Goal: Task Accomplishment & Management: Check status

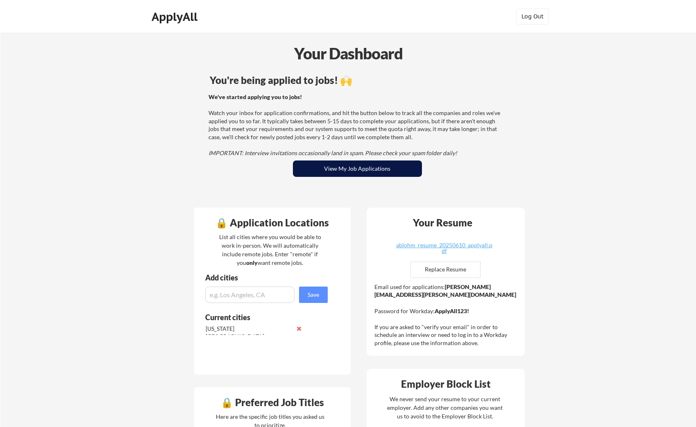
click at [338, 164] on button "View My Job Applications" at bounding box center [357, 169] width 129 height 16
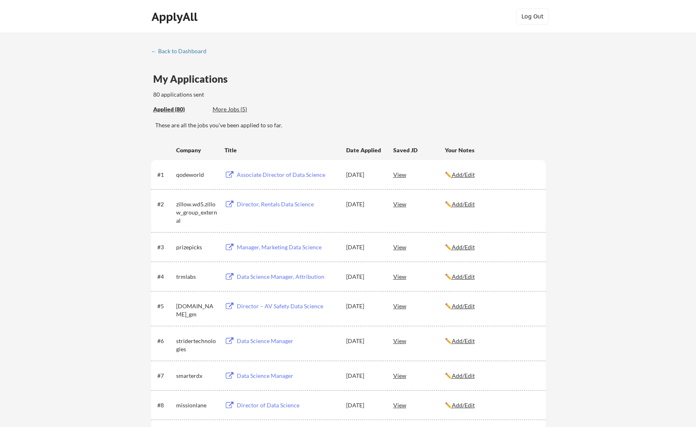
scroll to position [222, 0]
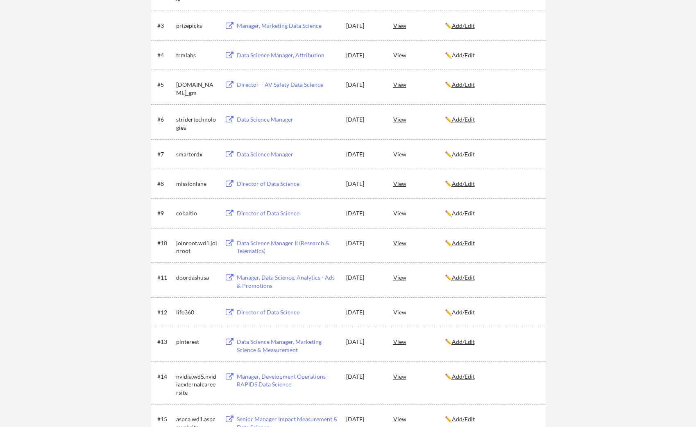
click at [281, 213] on div "Director of Data Science" at bounding box center [288, 213] width 102 height 8
click at [254, 215] on div "Director of Data Science" at bounding box center [288, 213] width 102 height 8
